Goal: Obtain resource: Download file/media

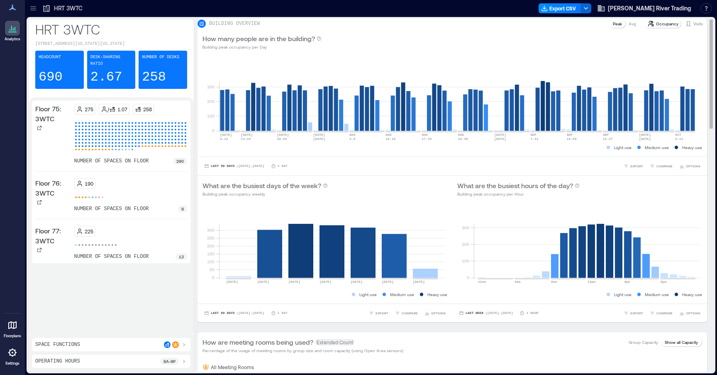
drag, startPoint x: 409, startPoint y: 304, endPoint x: 410, endPoint y: 299, distance: 5.1
click at [409, 303] on div "0 50 100 150 200 250 300 [DATE] [DATE] [DATE] [DATE] [DATE] [DATE] [DATE] 690 (…" at bounding box center [325, 252] width 255 height 101
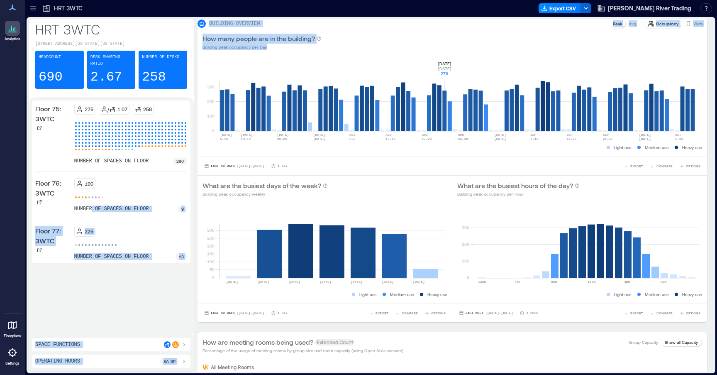
drag, startPoint x: 574, startPoint y: 63, endPoint x: 91, endPoint y: 213, distance: 505.5
click at [90, 213] on div "HRT 3WTC [STREET_ADDRESS][US_STATE][US_STATE] Headcount 690 Desk-sharing ratio …" at bounding box center [371, 195] width 686 height 353
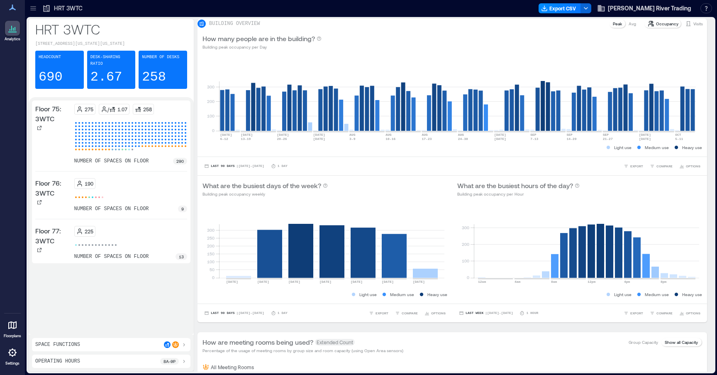
click at [128, 243] on div "225 number of spaces on floor 13" at bounding box center [130, 243] width 113 height 34
click at [629, 27] on p "Avg" at bounding box center [632, 23] width 7 height 7
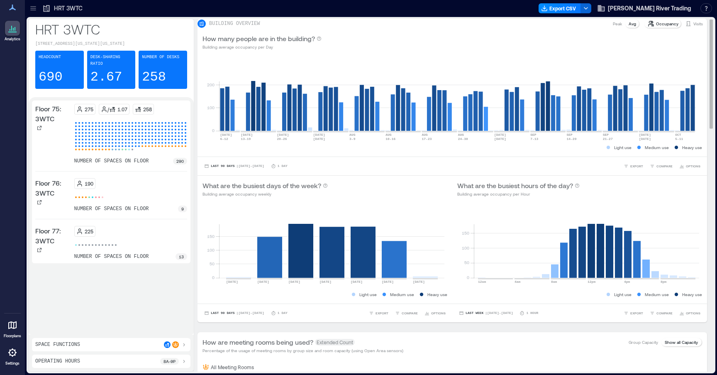
click at [611, 27] on div "Peak" at bounding box center [618, 24] width 16 height 8
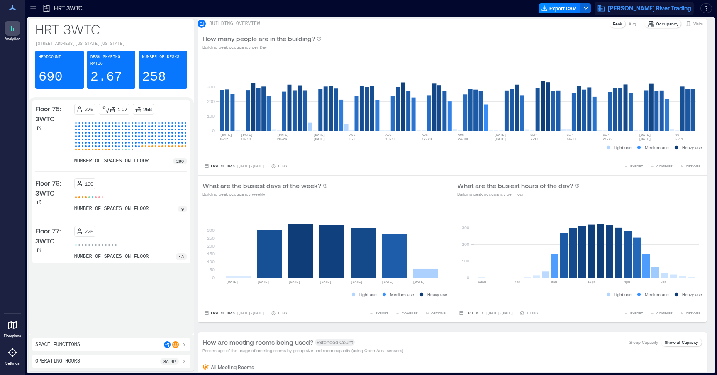
click at [653, 8] on span "[PERSON_NAME] River Trading" at bounding box center [649, 8] width 83 height 8
click at [371, 50] on div "How many people are in the building? Building peak occupancy per Day" at bounding box center [453, 42] width 500 height 17
click at [626, 28] on div "Avg" at bounding box center [633, 24] width 14 height 8
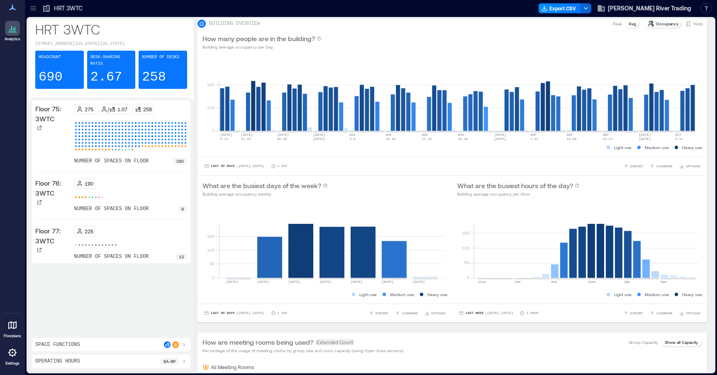
click at [132, 237] on div "225" at bounding box center [130, 231] width 113 height 11
click at [90, 235] on p "225" at bounding box center [89, 231] width 9 height 7
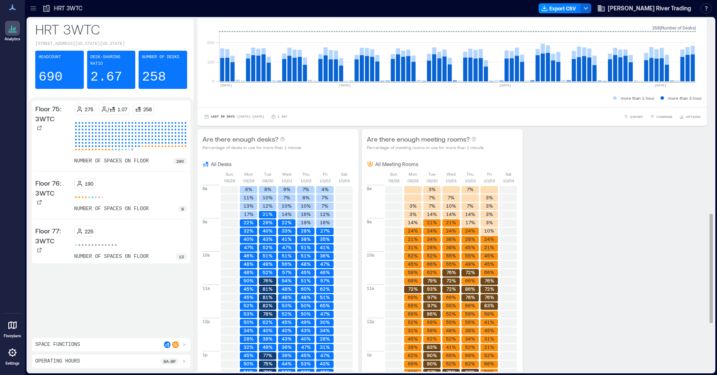
scroll to position [628, 0]
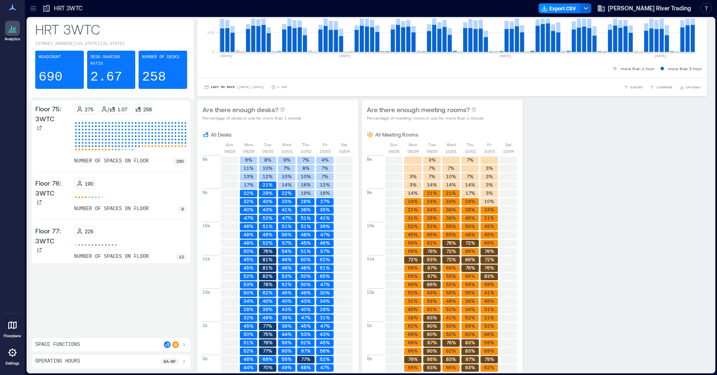
click at [81, 284] on div "Floor 75: 3WTC 275 / 1.07 258 number of spaces on floor 290 Floor 76: 3WTC 190 …" at bounding box center [111, 215] width 159 height 231
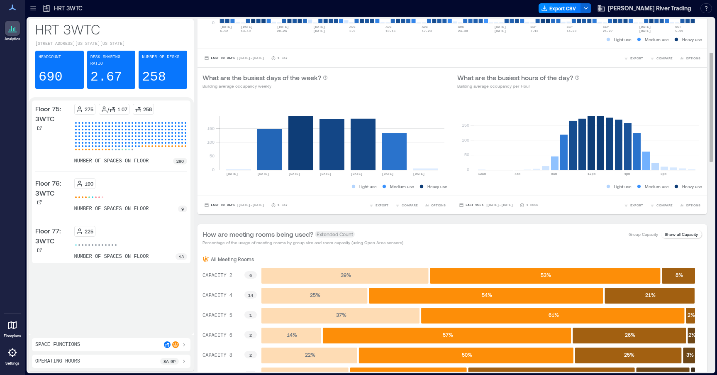
scroll to position [0, 0]
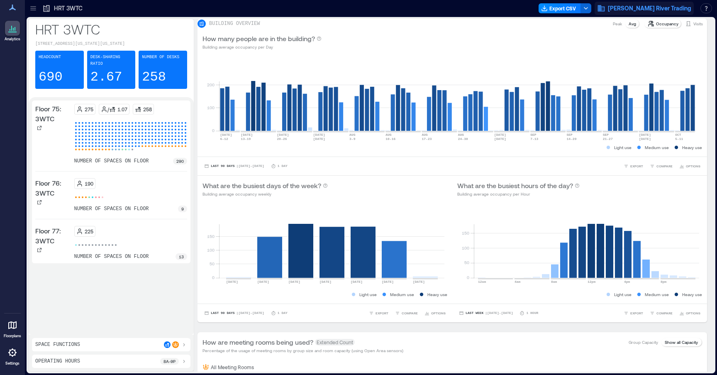
click at [639, 5] on span "[PERSON_NAME] River Trading" at bounding box center [649, 8] width 83 height 8
click at [385, 49] on div "How many people are in the building? Building average occupancy per Day" at bounding box center [453, 42] width 500 height 17
click at [694, 27] on p "Visits" at bounding box center [699, 23] width 10 height 7
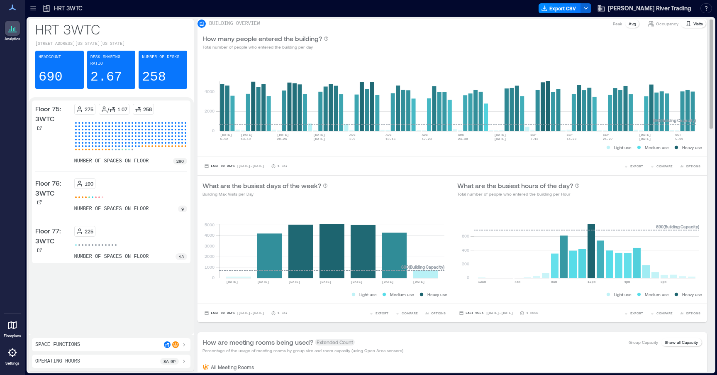
click at [660, 27] on p "Occupancy" at bounding box center [667, 23] width 22 height 7
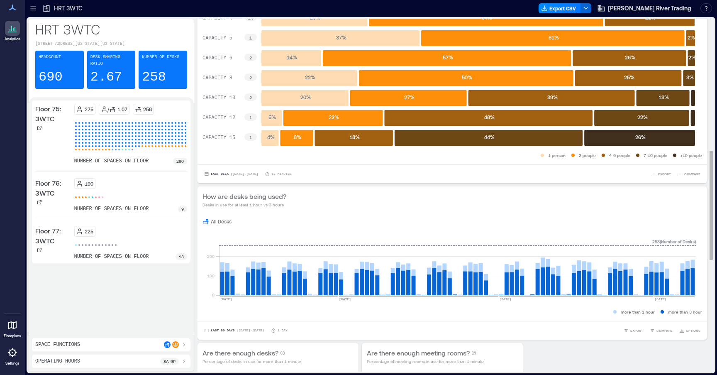
scroll to position [377, 0]
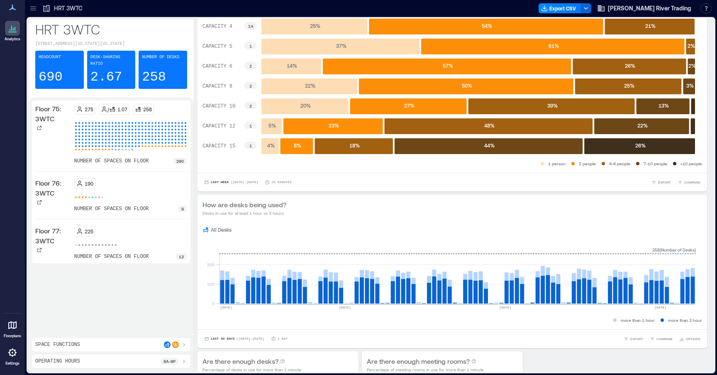
click at [142, 245] on div "225 number of spaces on floor 13" at bounding box center [130, 243] width 113 height 34
click at [98, 245] on div "225 number of spaces on floor 13" at bounding box center [130, 243] width 113 height 34
click at [581, 12] on button "Export CSV" at bounding box center [560, 8] width 42 height 10
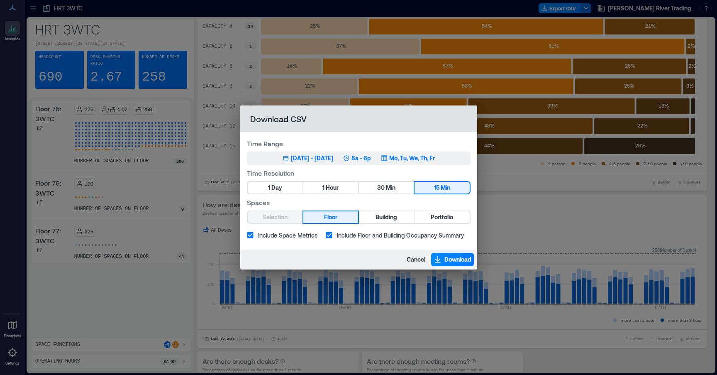
click at [411, 154] on p "Mo, Tu, We, Th, Fr" at bounding box center [412, 158] width 46 height 8
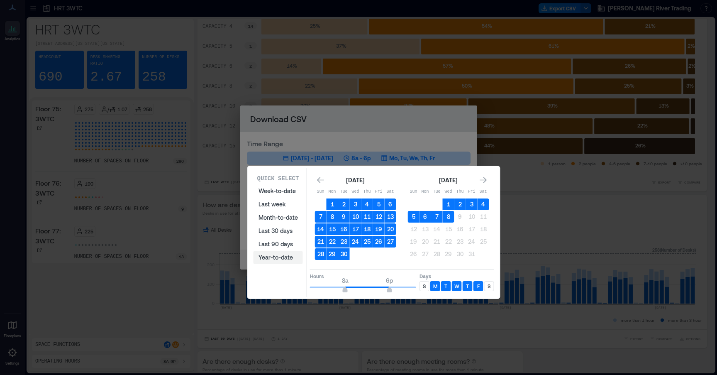
click at [286, 259] on button "Year-to-date" at bounding box center [278, 257] width 49 height 13
type input "*"
drag, startPoint x: 339, startPoint y: 286, endPoint x: 290, endPoint y: 286, distance: 49.4
click at [290, 286] on div "Quick Select Week-to-date Last week Month-to-date Last 30 days Last 90 days Yea…" at bounding box center [373, 232] width 247 height 129
type input "**"
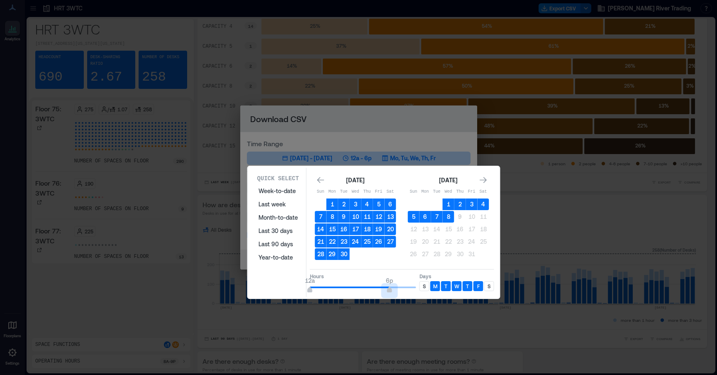
drag, startPoint x: 388, startPoint y: 292, endPoint x: 513, endPoint y: 303, distance: 125.0
click at [0, 374] on div "Quick Select Week-to-date Last week Month-to-date Last 30 days Last 90 days Yea…" at bounding box center [0, 375] width 0 height 0
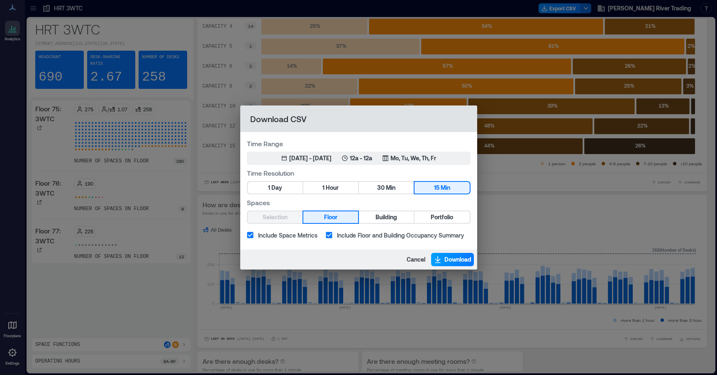
click at [439, 258] on icon "button" at bounding box center [438, 259] width 8 height 8
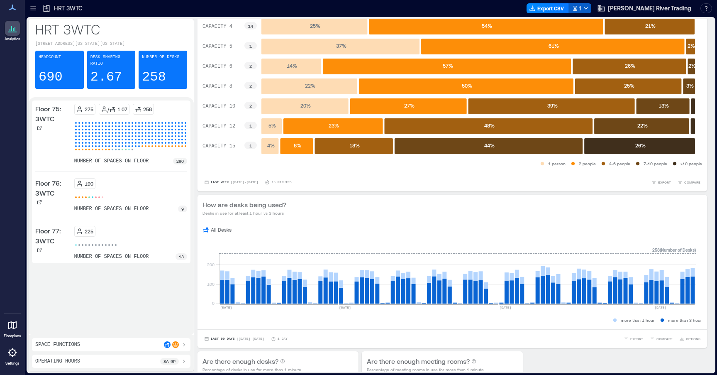
click at [592, 11] on button "1" at bounding box center [580, 8] width 23 height 10
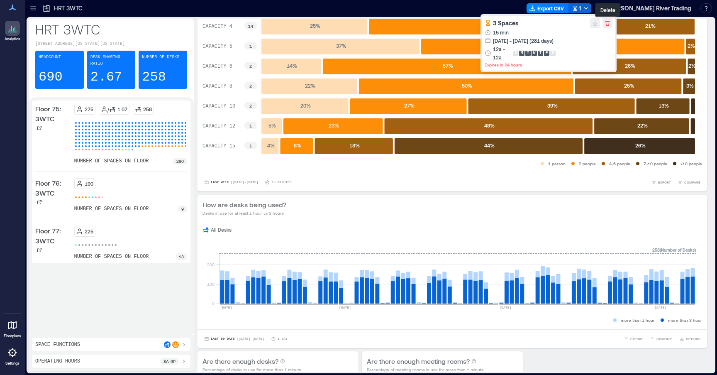
click at [609, 21] on icon "button" at bounding box center [607, 23] width 5 height 5
click at [608, 26] on icon "button" at bounding box center [607, 23] width 7 height 7
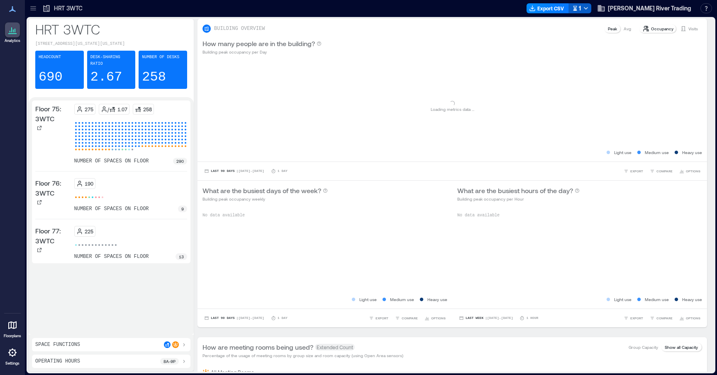
click at [581, 13] on div "1" at bounding box center [576, 8] width 9 height 10
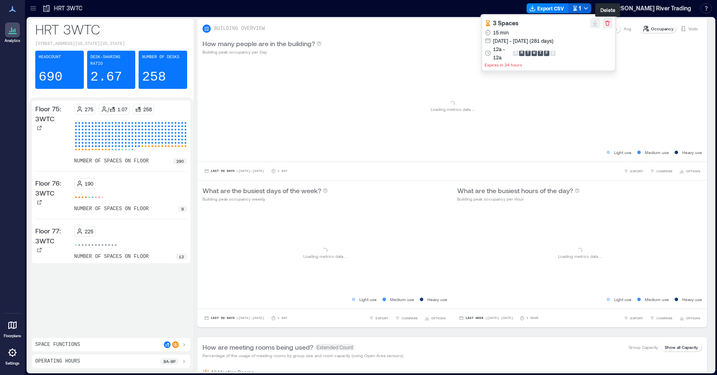
click at [604, 26] on button "button" at bounding box center [608, 23] width 10 height 10
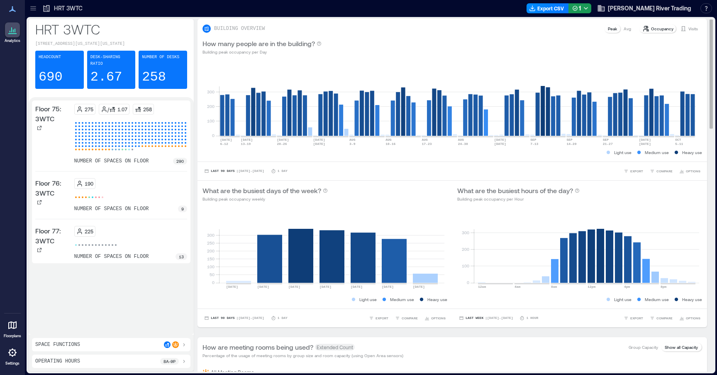
click at [621, 32] on div "Avg" at bounding box center [628, 28] width 14 height 8
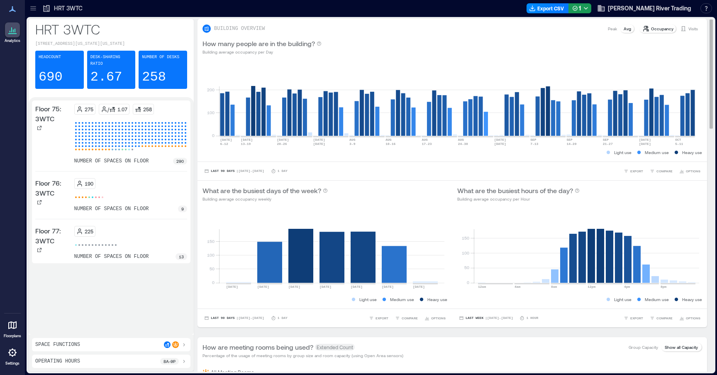
click at [609, 30] on p "Peak" at bounding box center [612, 28] width 9 height 7
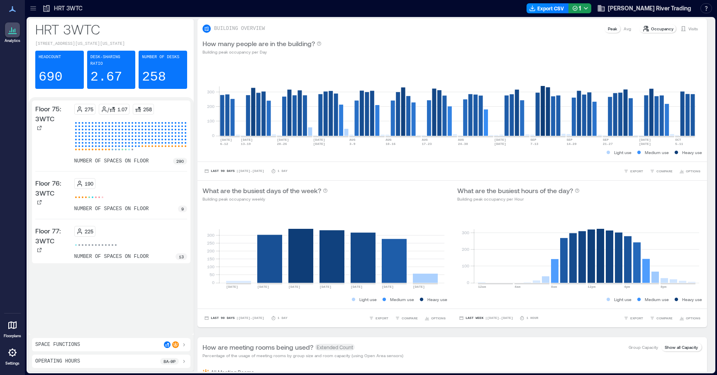
click at [5, 18] on div "Analytics" at bounding box center [12, 24] width 21 height 44
click at [11, 12] on icon at bounding box center [12, 9] width 10 height 10
click at [12, 10] on icon at bounding box center [12, 9] width 7 height 6
click at [662, 32] on div "Occupancy" at bounding box center [658, 28] width 37 height 8
click at [680, 25] on icon at bounding box center [683, 28] width 7 height 7
